Goal: Information Seeking & Learning: Learn about a topic

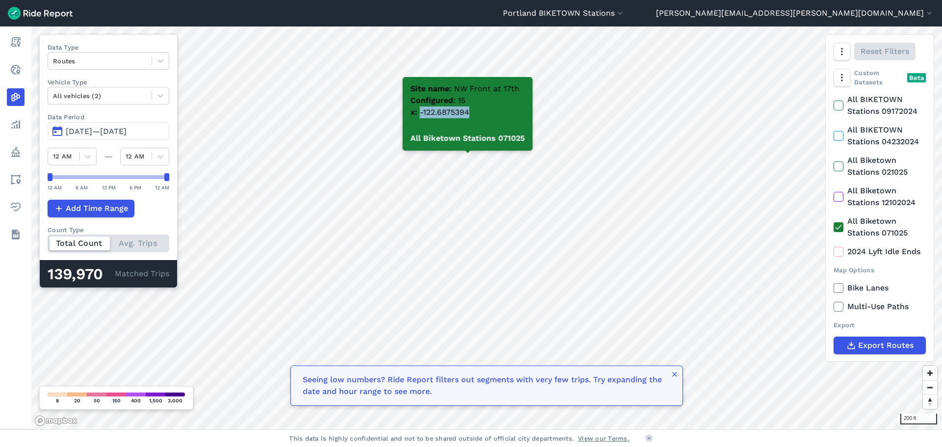
drag, startPoint x: 421, startPoint y: 112, endPoint x: 471, endPoint y: 115, distance: 50.1
click at [471, 115] on div "Site name NW Front at 17th Configured 15 x -122.6875394" at bounding box center [468, 101] width 130 height 49
copy span "-122.6875394"
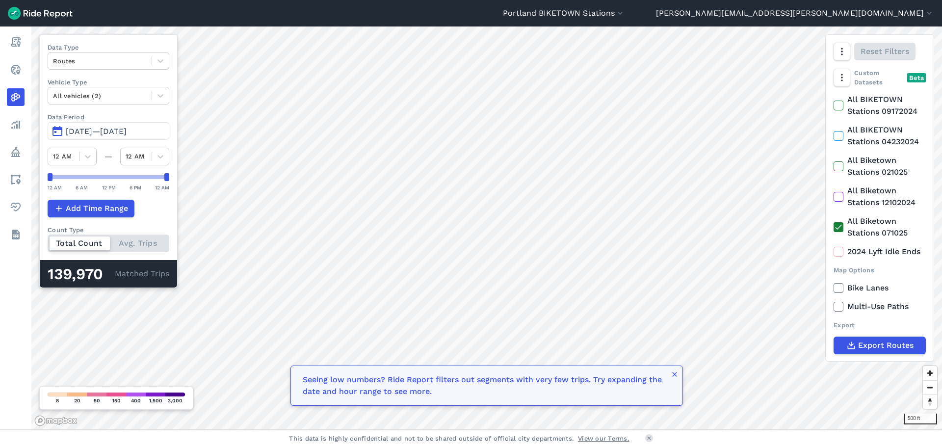
click at [461, 0] on html "[GEOGRAPHIC_DATA] BIKETOWN Stations [GEOGRAPHIC_DATA] - BIKETOWN [GEOGRAPHIC_DA…" at bounding box center [471, 223] width 942 height 447
click at [457, 0] on html "[GEOGRAPHIC_DATA] BIKETOWN Stations [GEOGRAPHIC_DATA] - BIKETOWN [GEOGRAPHIC_DA…" at bounding box center [471, 223] width 942 height 447
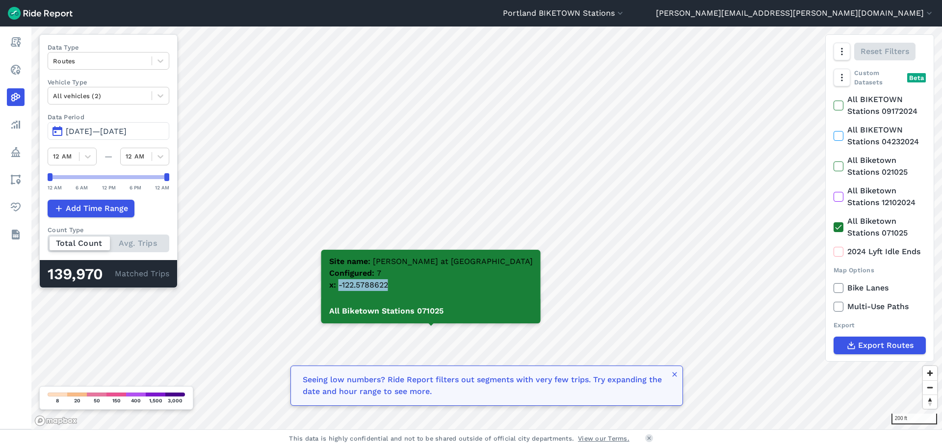
drag, startPoint x: 365, startPoint y: 285, endPoint x: 421, endPoint y: 283, distance: 56.0
click at [421, 283] on div "Site name [PERSON_NAME] at [GEOGRAPHIC_DATA] Configured 7 x -122.5788622" at bounding box center [430, 274] width 219 height 49
copy span "-122.5788622"
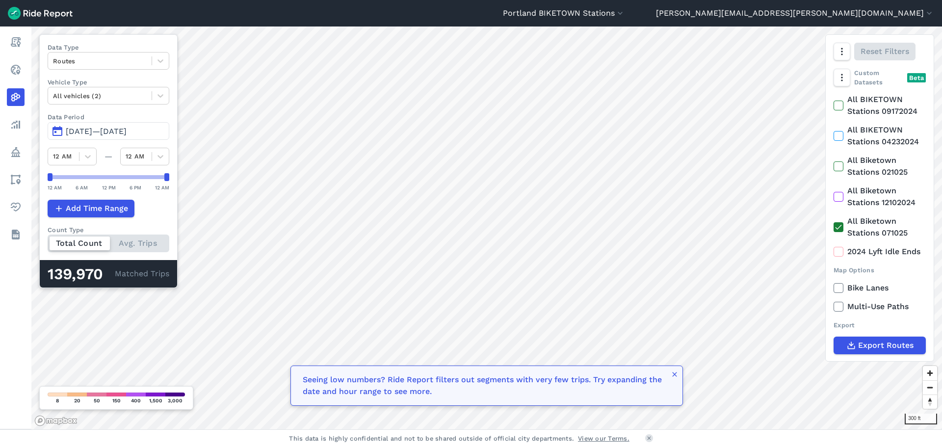
click at [398, 441] on div "[GEOGRAPHIC_DATA] BIKETOWN Stations [GEOGRAPHIC_DATA] - BIKETOWN [GEOGRAPHIC_DA…" at bounding box center [471, 223] width 942 height 447
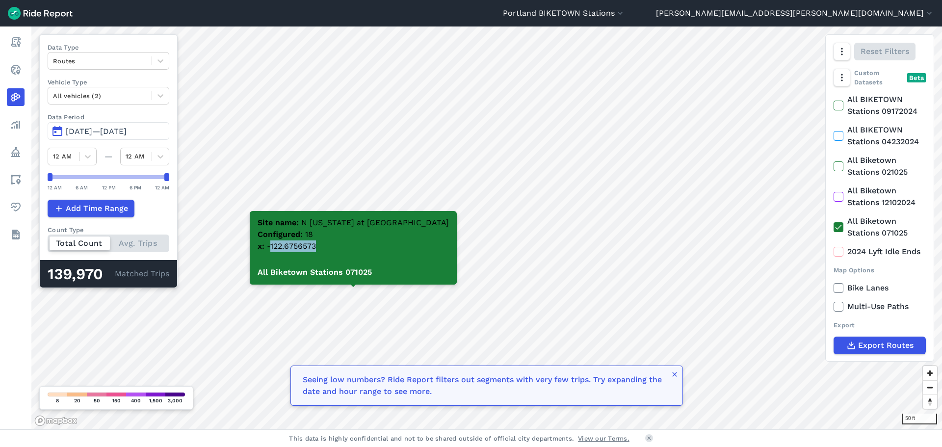
drag, startPoint x: 296, startPoint y: 245, endPoint x: 347, endPoint y: 247, distance: 51.6
click at [347, 247] on div "Site name N [US_STATE] at Beech Configured 18 x -122.6756573" at bounding box center [353, 235] width 207 height 49
click at [344, 245] on div "Site name N [US_STATE] at Beech Configured 18 x -122.6756573" at bounding box center [353, 235] width 207 height 49
click at [306, 245] on span "-122.6756573" at bounding box center [291, 245] width 49 height 9
drag, startPoint x: 295, startPoint y: 247, endPoint x: 353, endPoint y: 246, distance: 57.9
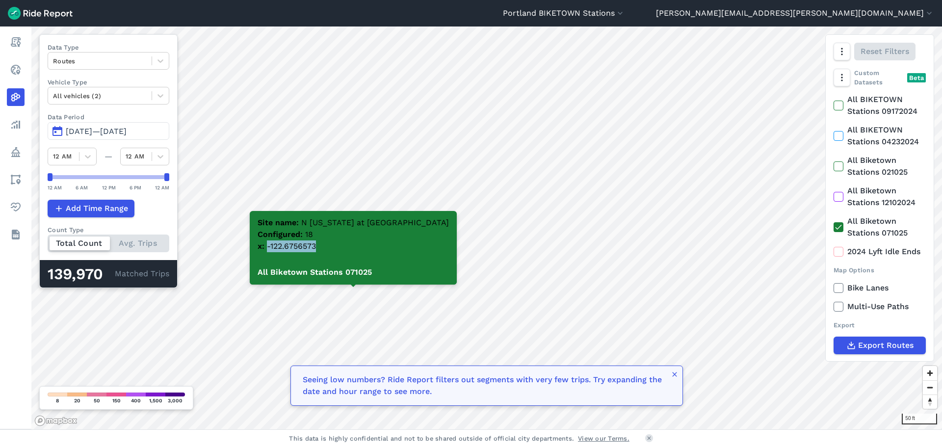
click at [353, 246] on div "Site name N [US_STATE] at Beech Configured 18 x -122.6756573" at bounding box center [353, 235] width 207 height 49
copy span "-122.6756573"
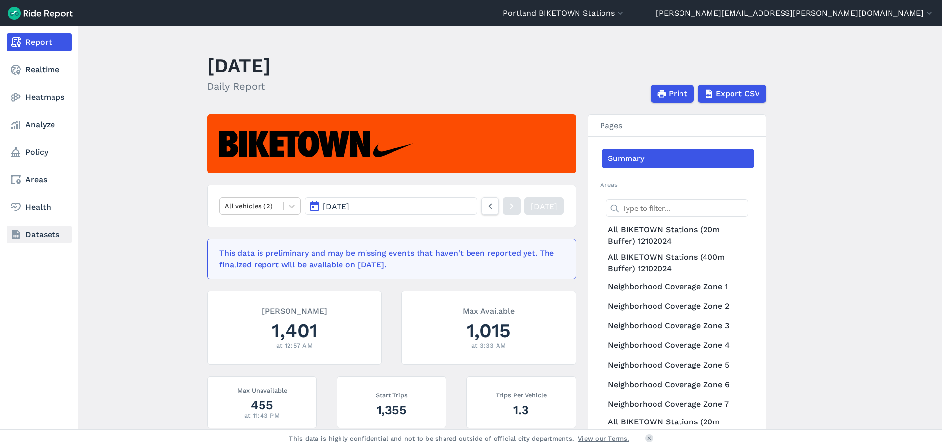
click at [54, 234] on link "Datasets" at bounding box center [39, 235] width 65 height 18
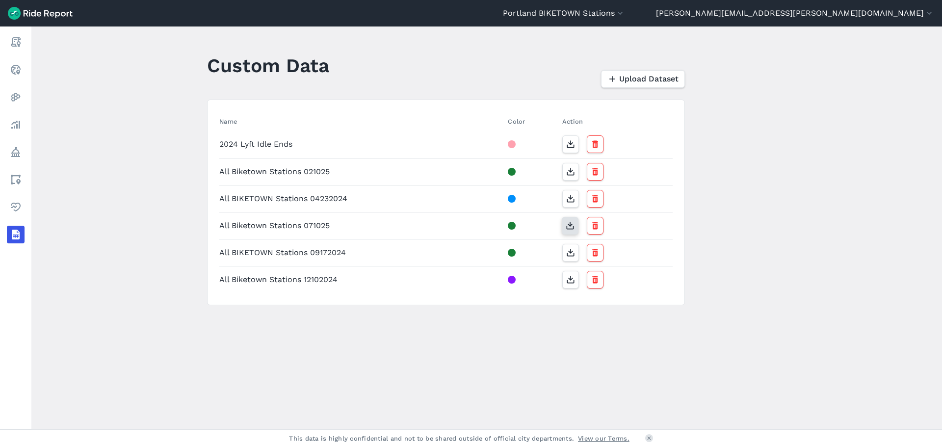
click at [568, 227] on icon "button" at bounding box center [570, 226] width 10 height 10
drag, startPoint x: 332, startPoint y: 175, endPoint x: 76, endPoint y: 222, distance: 260.0
click at [76, 222] on main "Custom Data Upload Dataset Name Color Action 2024 Lyft Idle Ends All Biketown S…" at bounding box center [486, 227] width 911 height 403
click at [565, 226] on icon "button" at bounding box center [570, 226] width 10 height 10
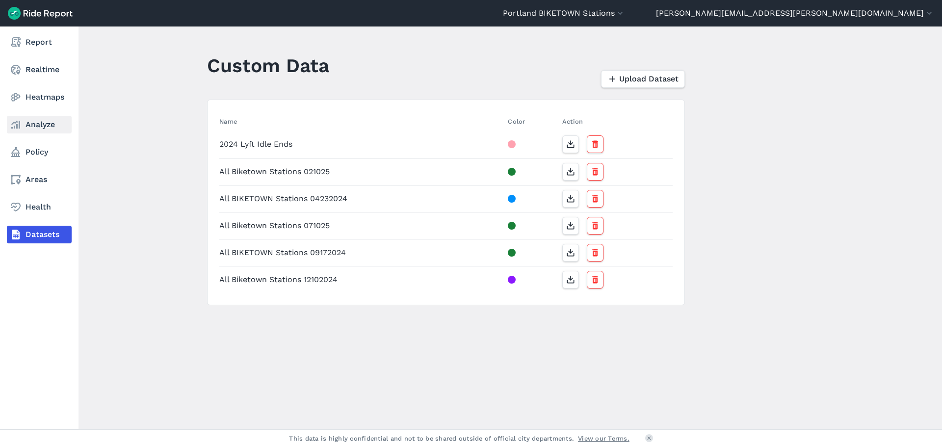
click at [45, 127] on link "Analyze" at bounding box center [39, 125] width 65 height 18
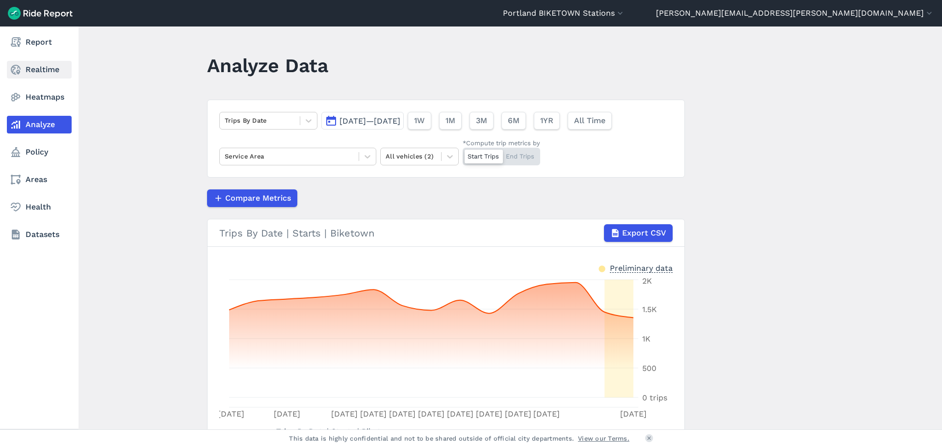
click at [52, 78] on link "Realtime" at bounding box center [39, 70] width 65 height 18
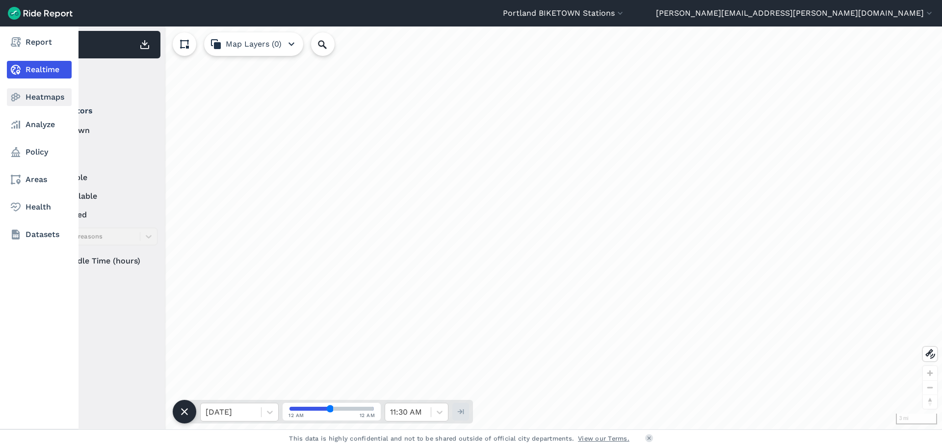
click at [52, 101] on link "Heatmaps" at bounding box center [39, 97] width 65 height 18
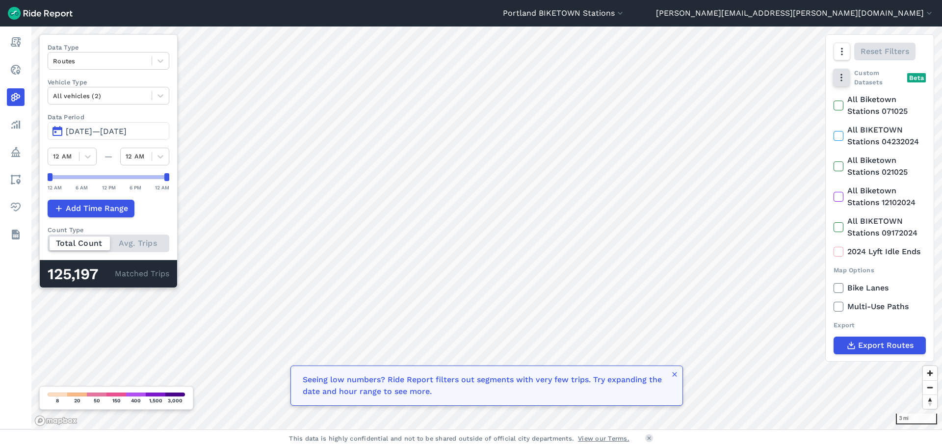
click at [846, 82] on icon "button" at bounding box center [842, 78] width 10 height 10
click at [858, 105] on label "All Biketown Stations 071025" at bounding box center [880, 105] width 92 height 24
click at [834, 99] on input "All Biketown Stations 071025" at bounding box center [834, 96] width 0 height 6
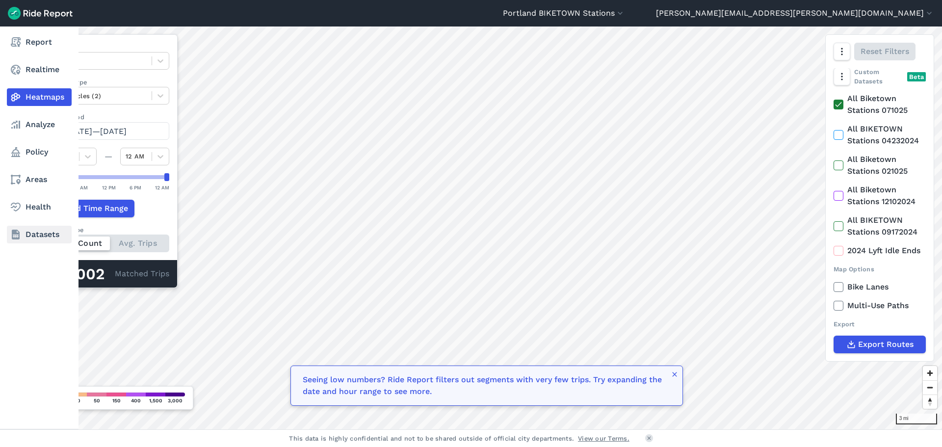
drag, startPoint x: 858, startPoint y: 105, endPoint x: 20, endPoint y: 239, distance: 848.9
click at [20, 239] on icon at bounding box center [16, 235] width 12 height 12
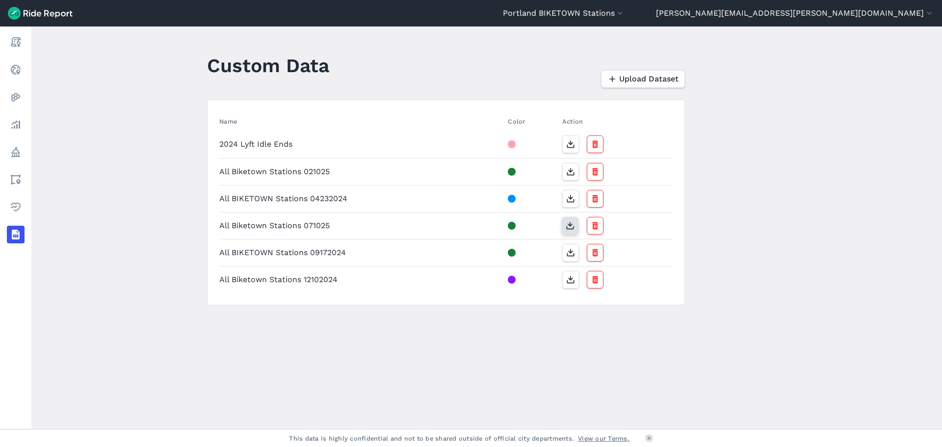
click at [571, 225] on icon "button" at bounding box center [570, 226] width 10 height 10
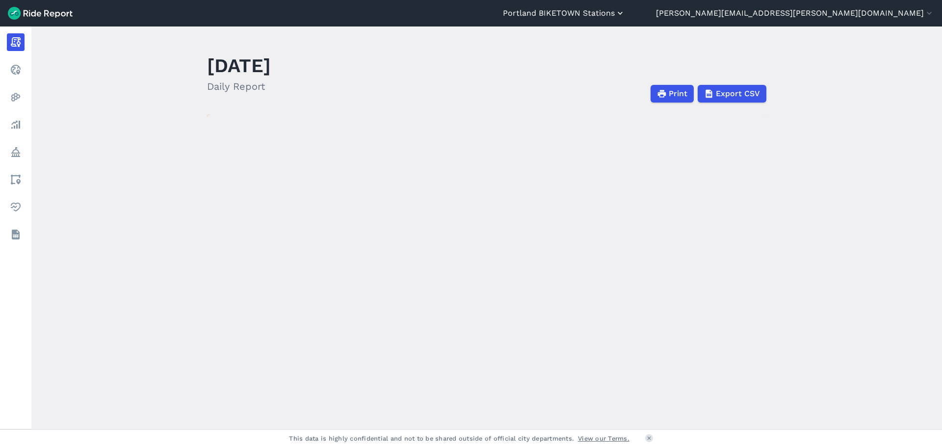
click at [625, 16] on button "Portland BIKETOWN Stations" at bounding box center [564, 13] width 122 height 12
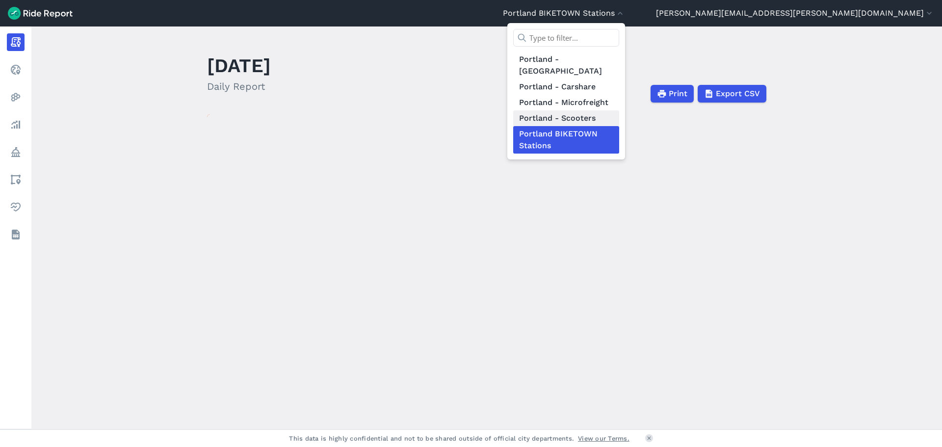
click at [619, 110] on link "Portland - Scooters" at bounding box center [566, 118] width 106 height 16
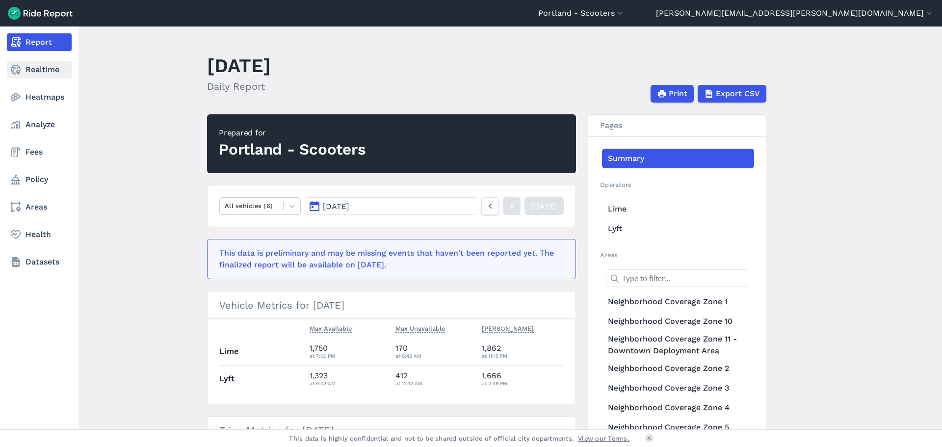
click at [36, 66] on link "Realtime" at bounding box center [39, 70] width 65 height 18
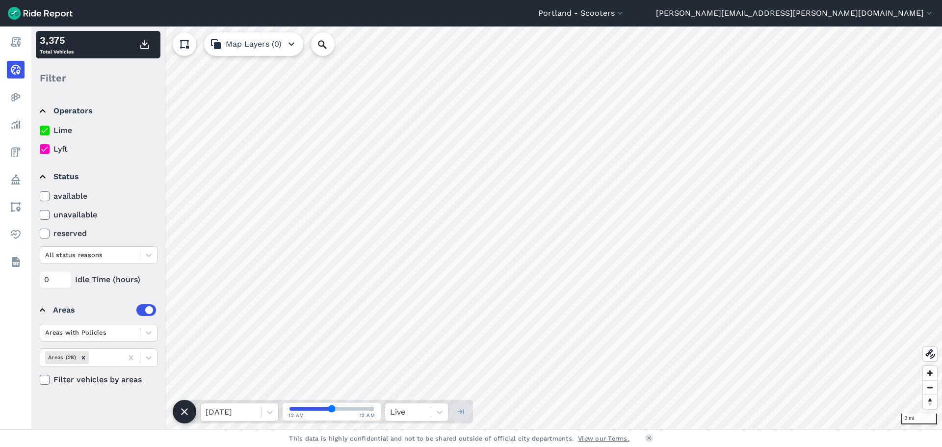
click at [64, 130] on label "Lime" at bounding box center [99, 131] width 118 height 12
click at [40, 130] on input "Lime" at bounding box center [40, 128] width 0 height 6
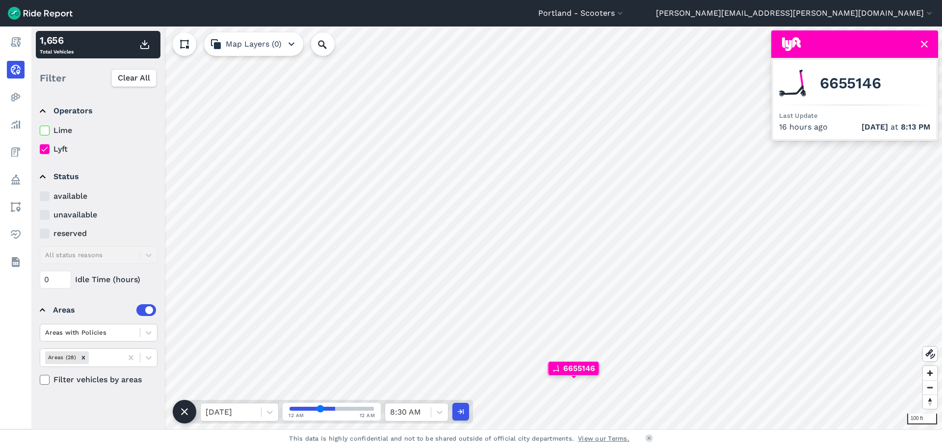
drag, startPoint x: 331, startPoint y: 407, endPoint x: 321, endPoint y: 407, distance: 10.3
type input "34"
click at [321, 407] on input "range" at bounding box center [332, 409] width 84 height 4
click at [354, 49] on input "Search Location or Vehicles" at bounding box center [375, 44] width 129 height 24
type input "66551"
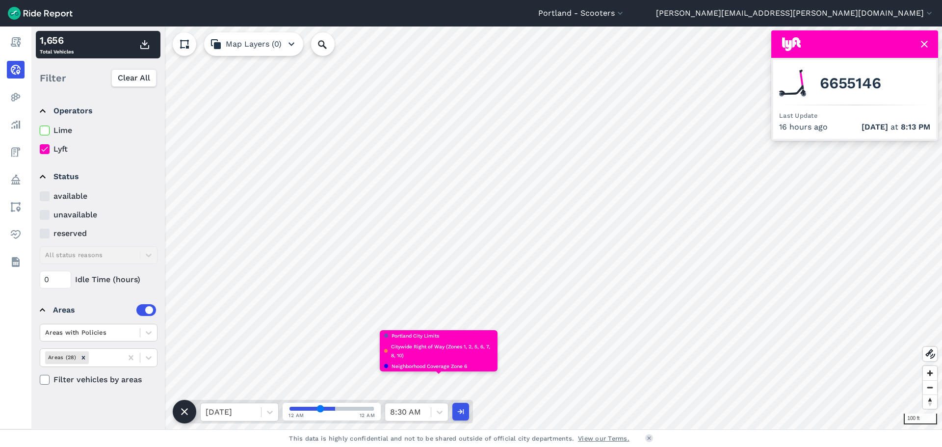
click at [857, 82] on span "6655146" at bounding box center [850, 84] width 61 height 12
click at [856, 82] on span "6655146" at bounding box center [850, 84] width 61 height 12
copy img
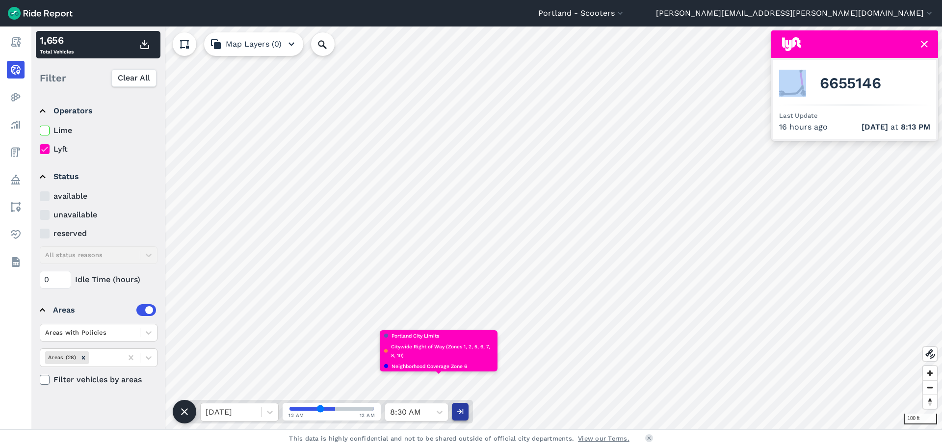
click at [465, 412] on button "button" at bounding box center [460, 412] width 17 height 18
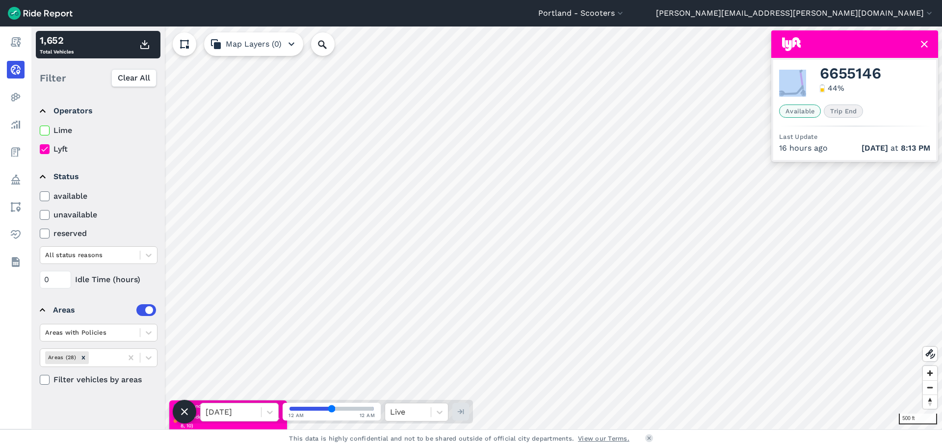
click at [53, 127] on label "Lime" at bounding box center [99, 131] width 118 height 12
click at [40, 127] on input "Lime" at bounding box center [40, 128] width 0 height 6
click at [49, 148] on div at bounding box center [45, 149] width 10 height 10
click at [40, 148] on input "Lyft" at bounding box center [40, 146] width 0 height 6
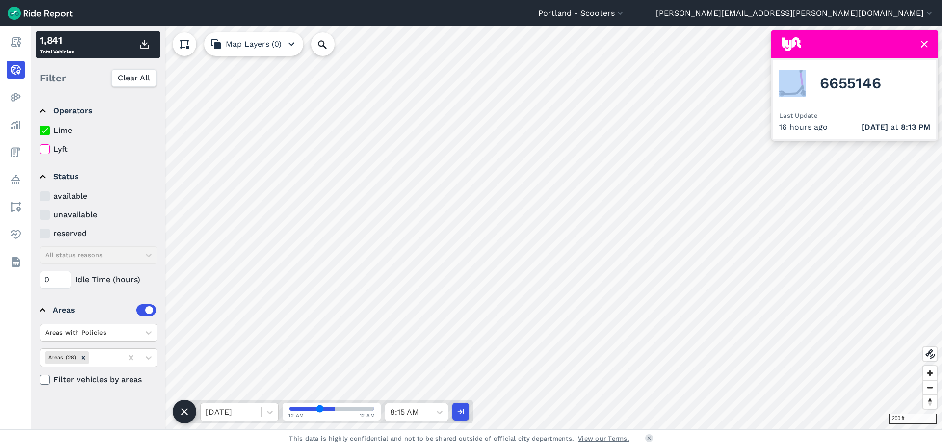
drag, startPoint x: 330, startPoint y: 409, endPoint x: 320, endPoint y: 407, distance: 10.5
click at [320, 407] on input "range" at bounding box center [332, 409] width 84 height 4
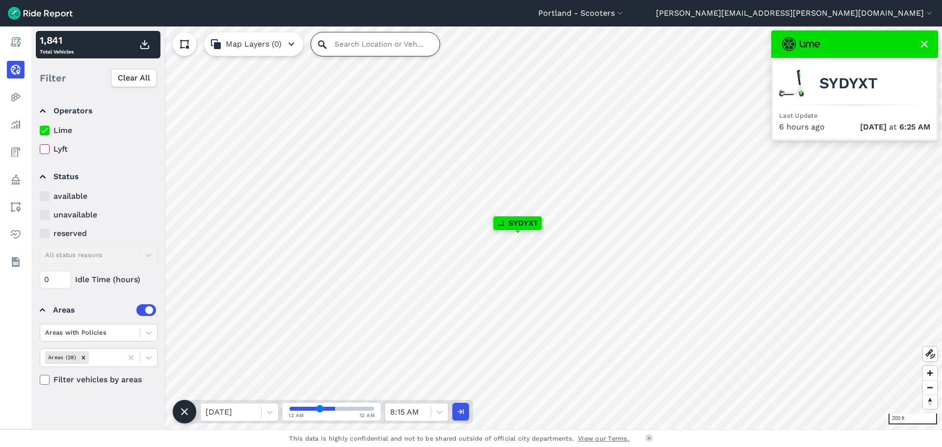
click at [333, 46] on input "Search Location or Vehicles" at bounding box center [375, 44] width 129 height 24
click at [465, 410] on button "button" at bounding box center [460, 412] width 17 height 18
type input "48"
click at [343, 46] on input "Search Location or Vehicles" at bounding box center [375, 44] width 129 height 24
type input "sydyxt"
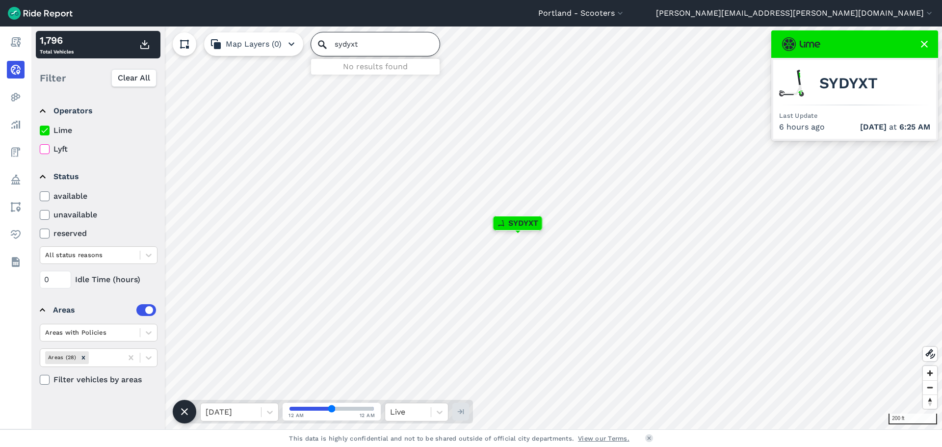
click at [397, 41] on input "sydyxt" at bounding box center [375, 44] width 129 height 24
click at [325, 51] on input "Search Location or Vehicles" at bounding box center [375, 44] width 129 height 24
type input "sydyxt"
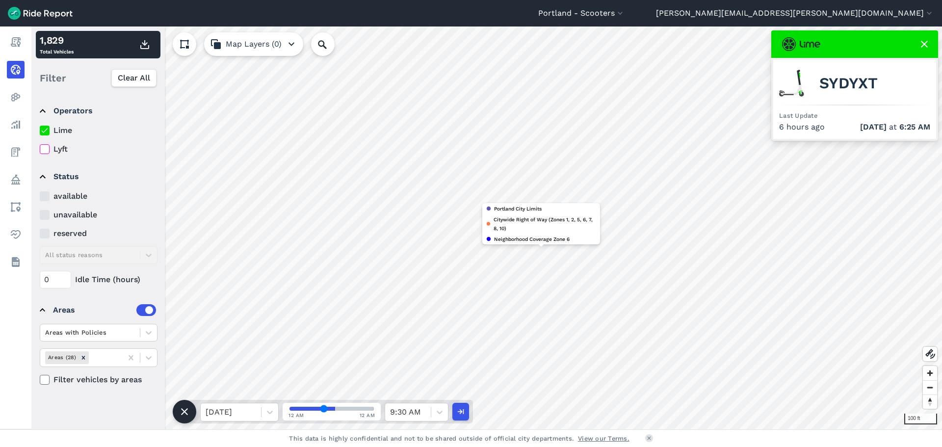
drag, startPoint x: 333, startPoint y: 407, endPoint x: 324, endPoint y: 410, distance: 9.6
click at [324, 410] on input "range" at bounding box center [332, 409] width 84 height 4
click at [321, 407] on input "range" at bounding box center [332, 409] width 84 height 4
click at [503, 436] on div "Portland - Scooters Portland - BIKETOWN Portland - Carshare Portland - Microfre…" at bounding box center [471, 223] width 942 height 447
click at [321, 409] on input "range" at bounding box center [332, 409] width 84 height 4
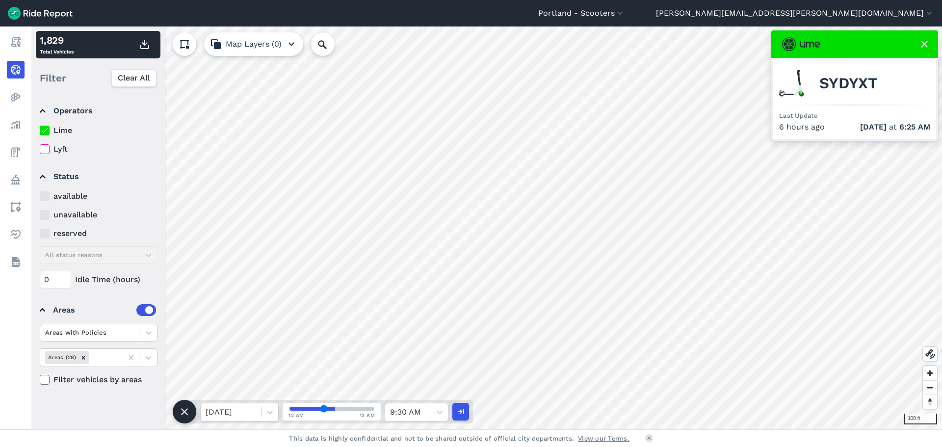
type input "38"
click at [323, 410] on input "range" at bounding box center [332, 409] width 84 height 4
